Goal: Transaction & Acquisition: Purchase product/service

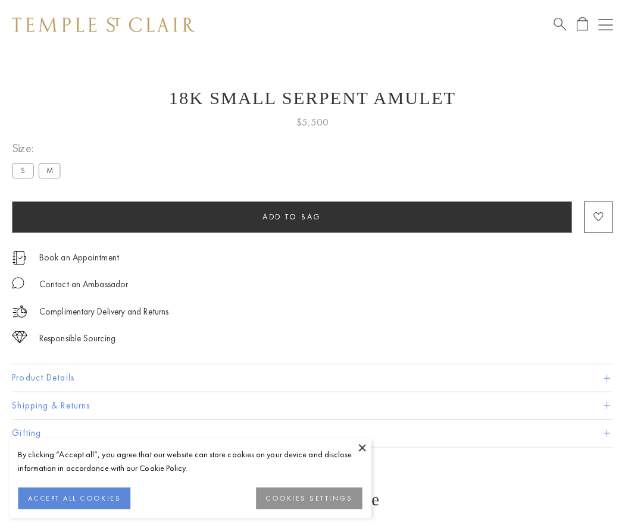
scroll to position [48, 0]
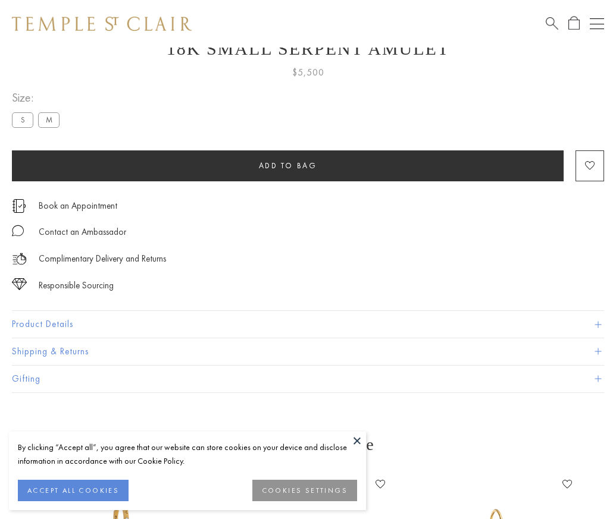
click at [287, 165] on span "Add to bag" at bounding box center [288, 166] width 58 height 10
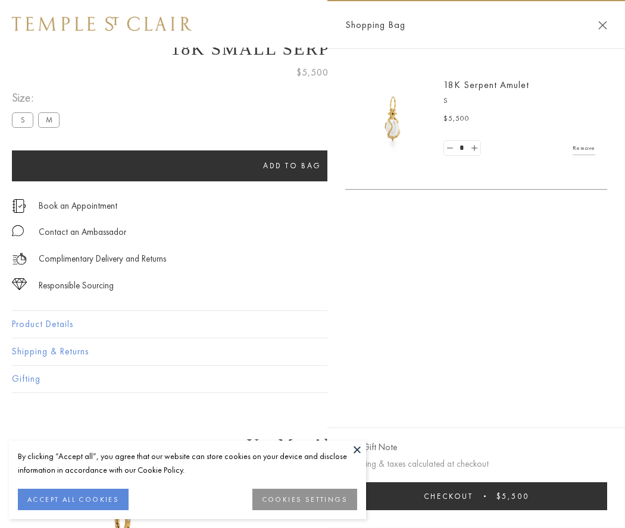
click at [476, 496] on button "Checkout $5,500" at bounding box center [476, 496] width 262 height 28
